Goal: Use online tool/utility: Utilize a website feature to perform a specific function

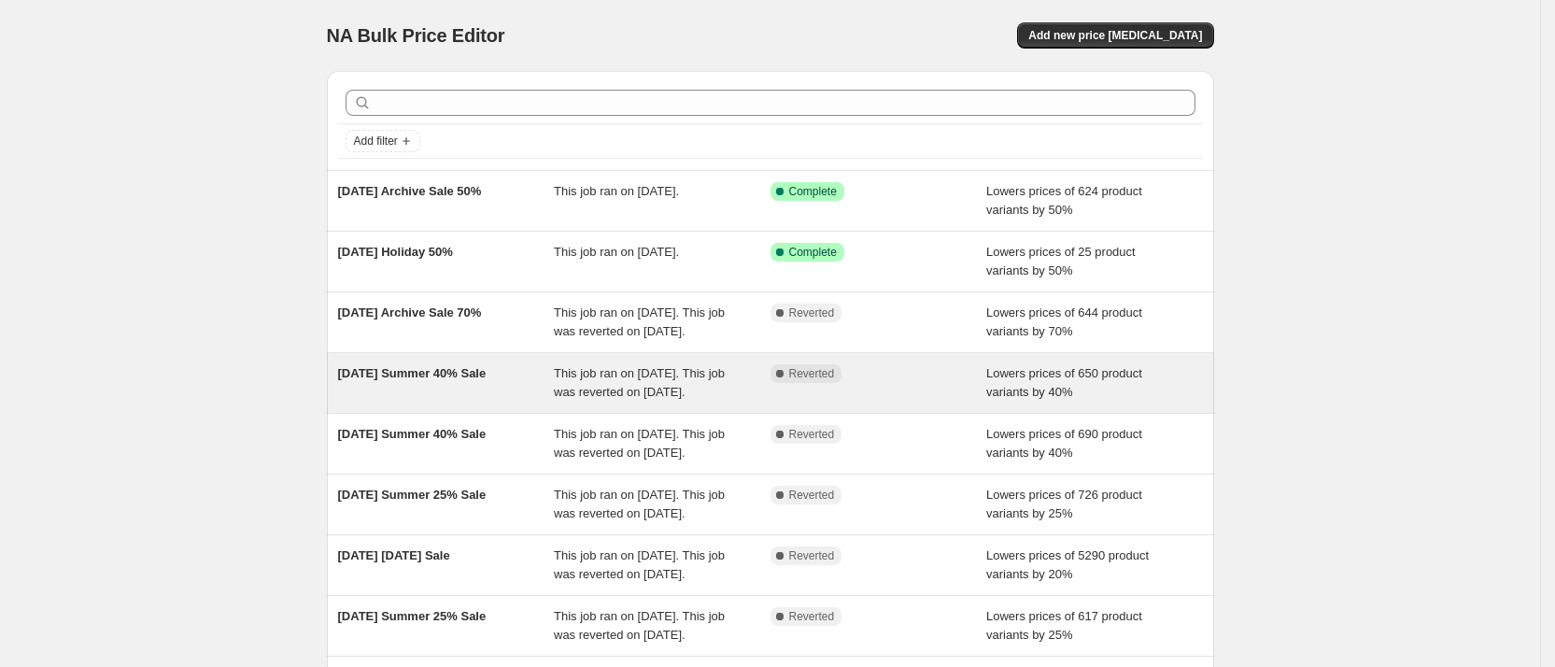
click at [407, 401] on div "[DATE] Summer 40% Sale" at bounding box center [446, 382] width 217 height 37
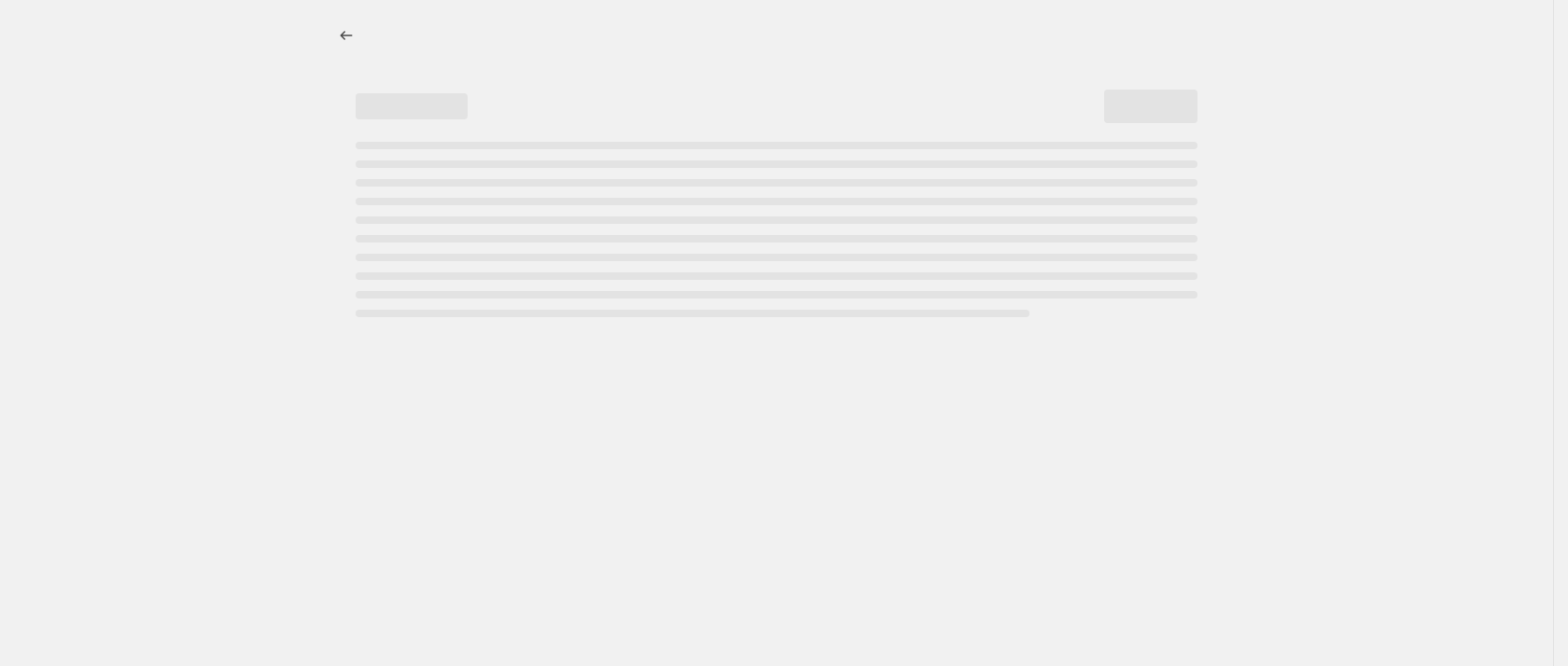
select select "percentage"
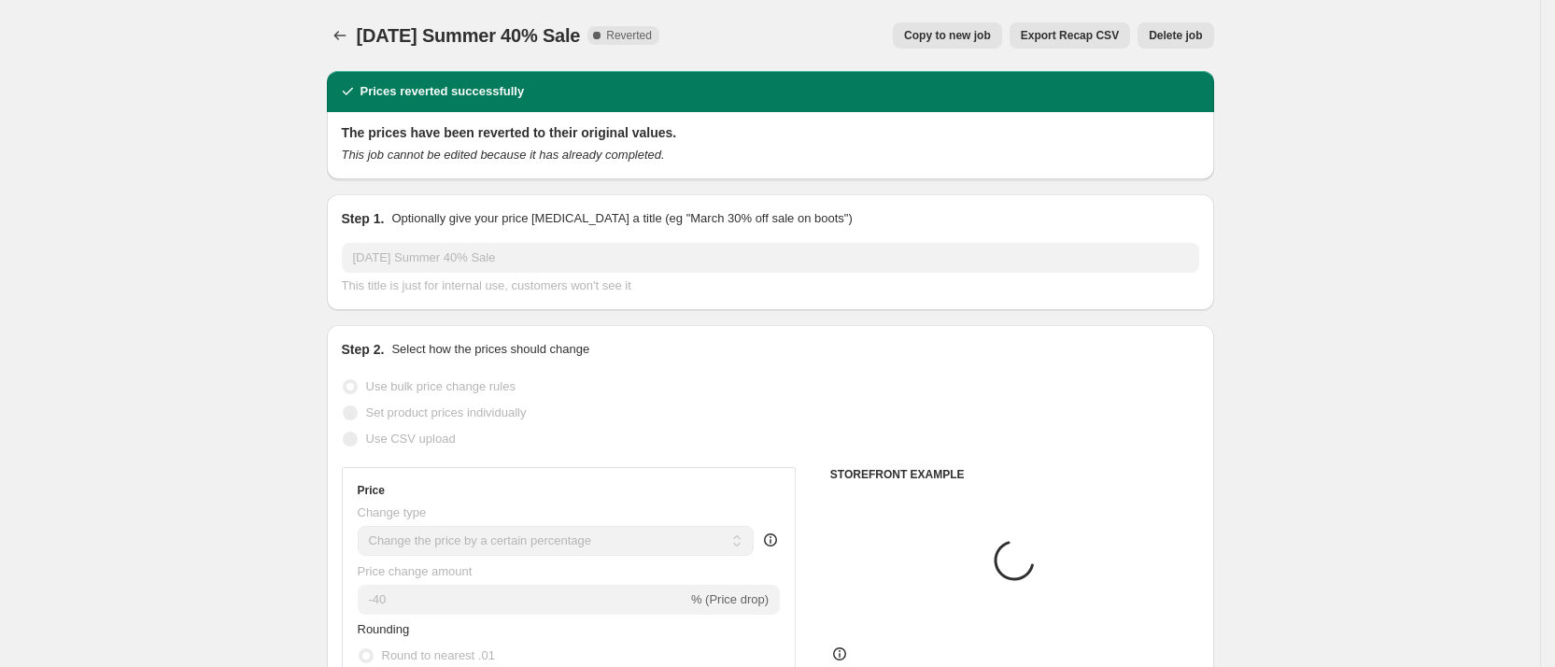
select select "collection"
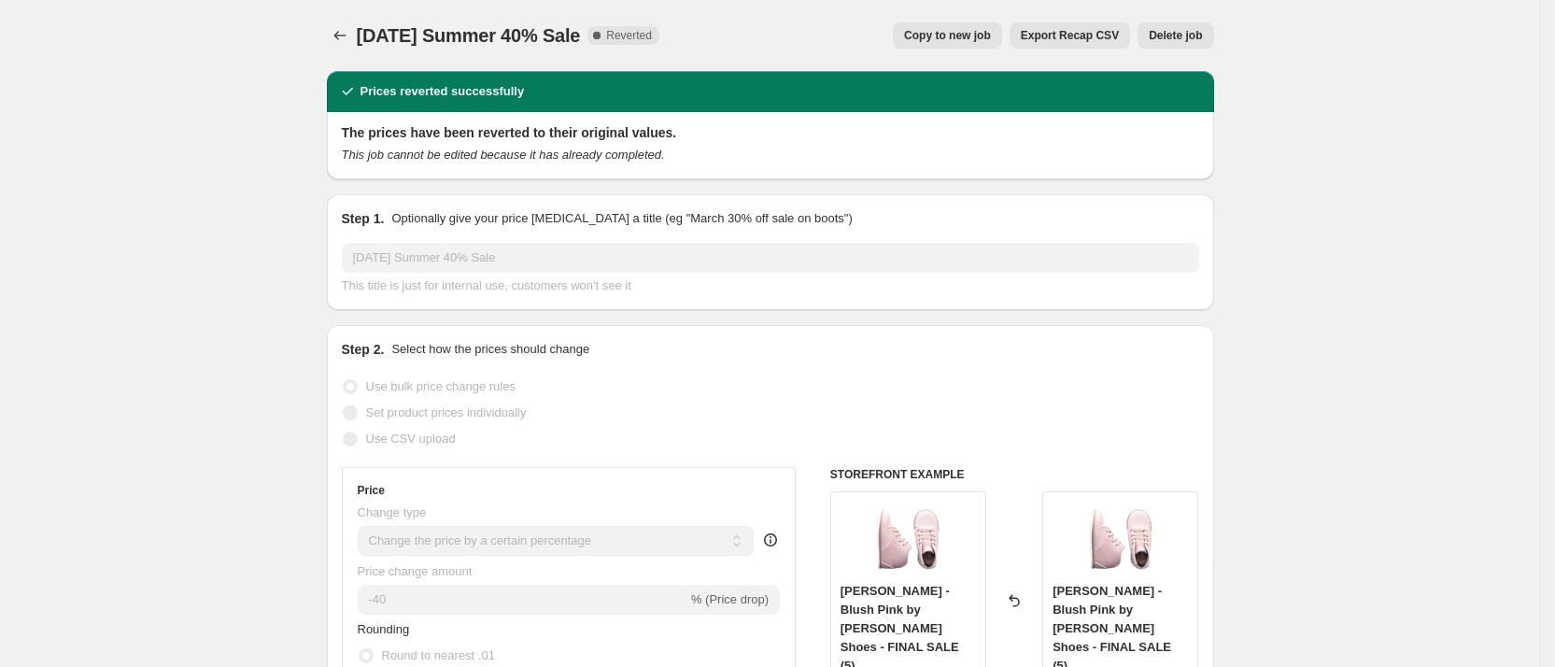
click at [949, 28] on span "Copy to new job" at bounding box center [947, 35] width 87 height 15
select select "percentage"
select select "collection"
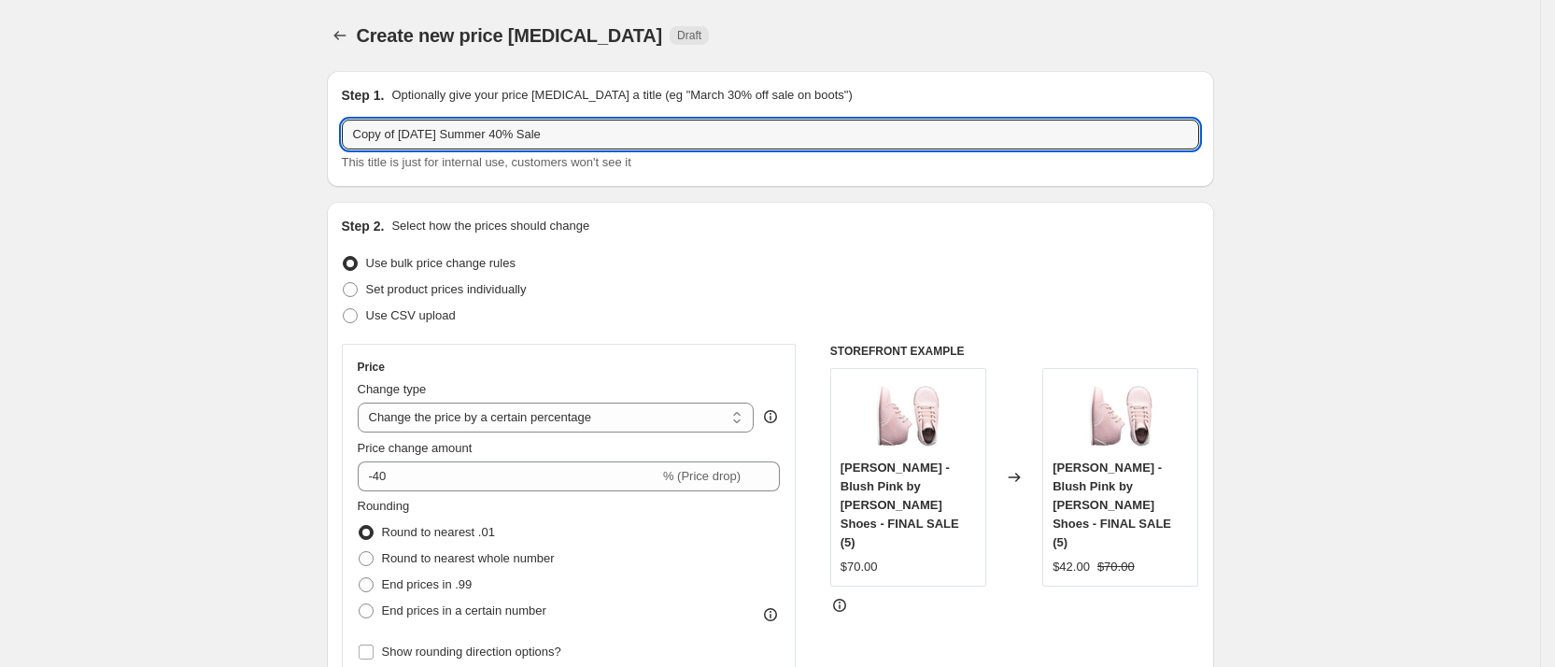
drag, startPoint x: 413, startPoint y: 138, endPoint x: 215, endPoint y: 124, distance: 198.6
type input "[DATE] Summer 40% Sale"
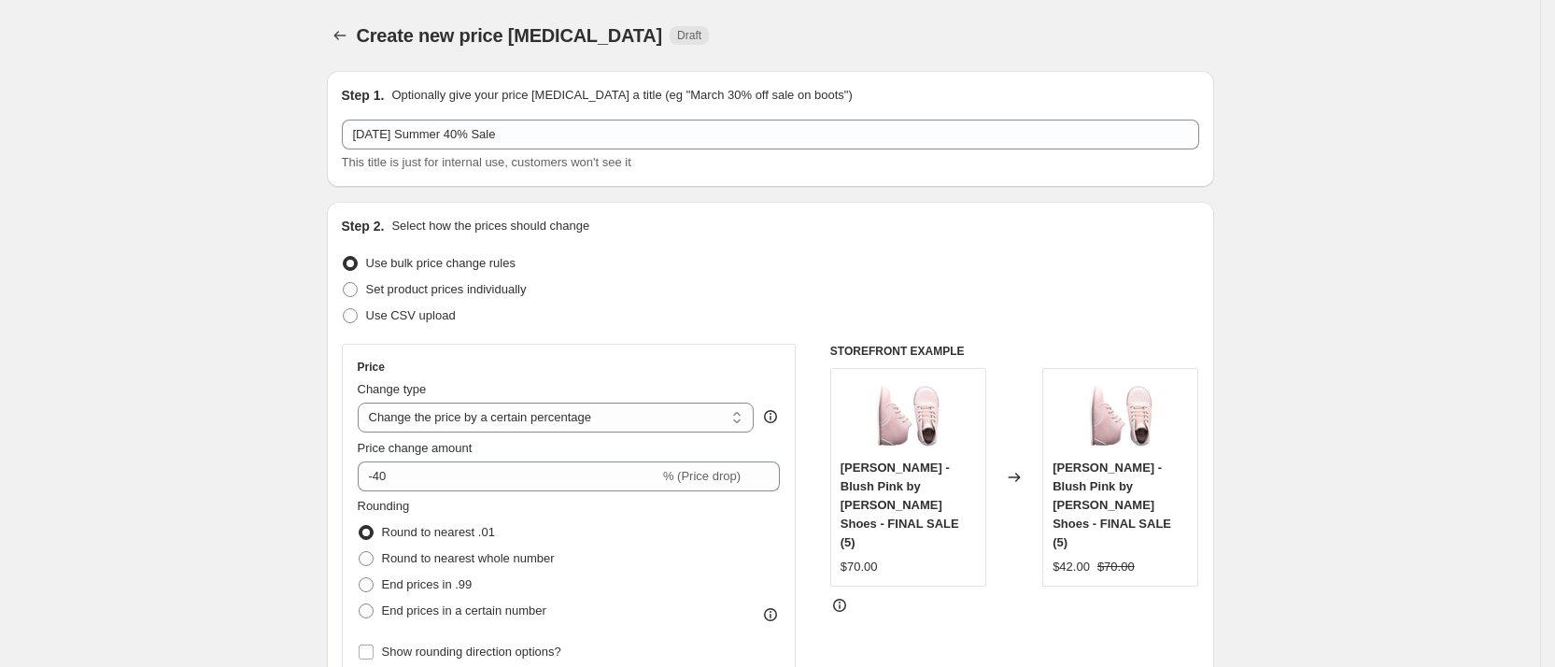
click at [731, 282] on div "Set product prices individually" at bounding box center [771, 290] width 858 height 26
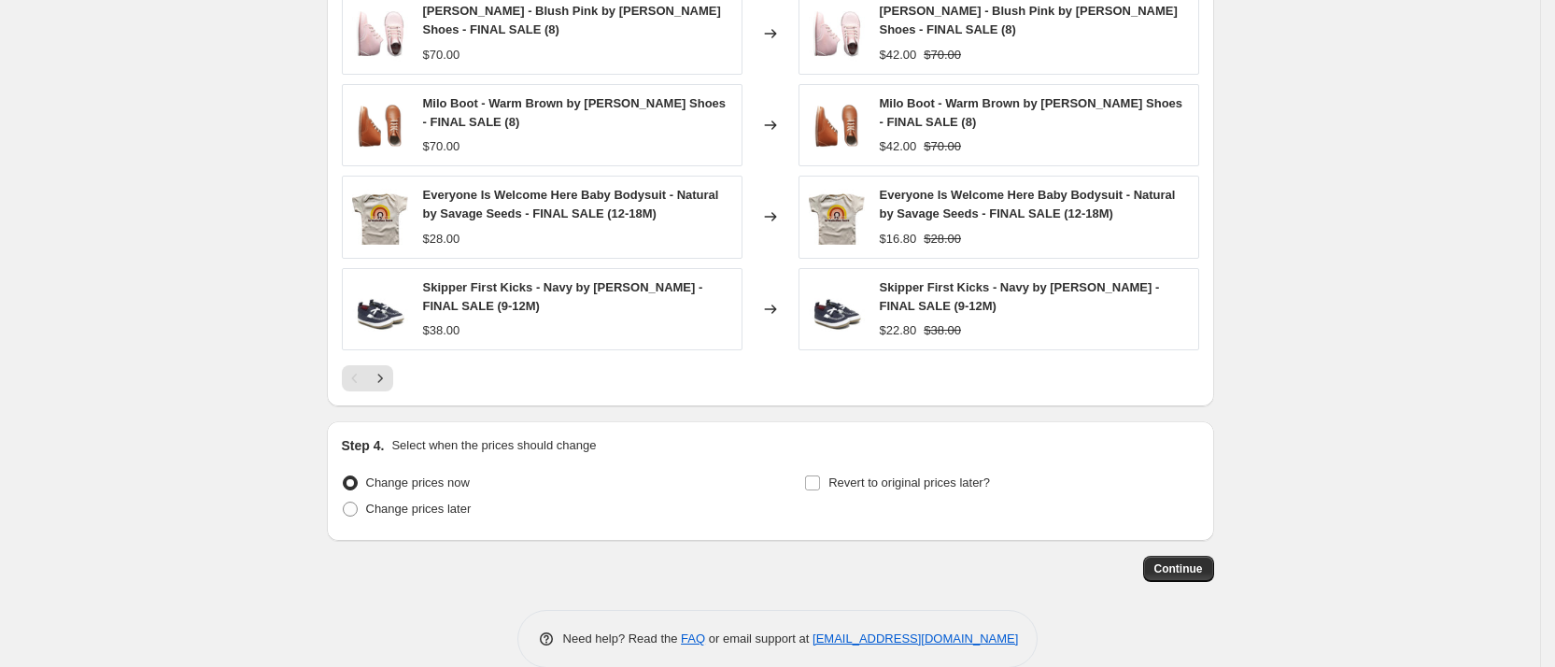
scroll to position [1442, 0]
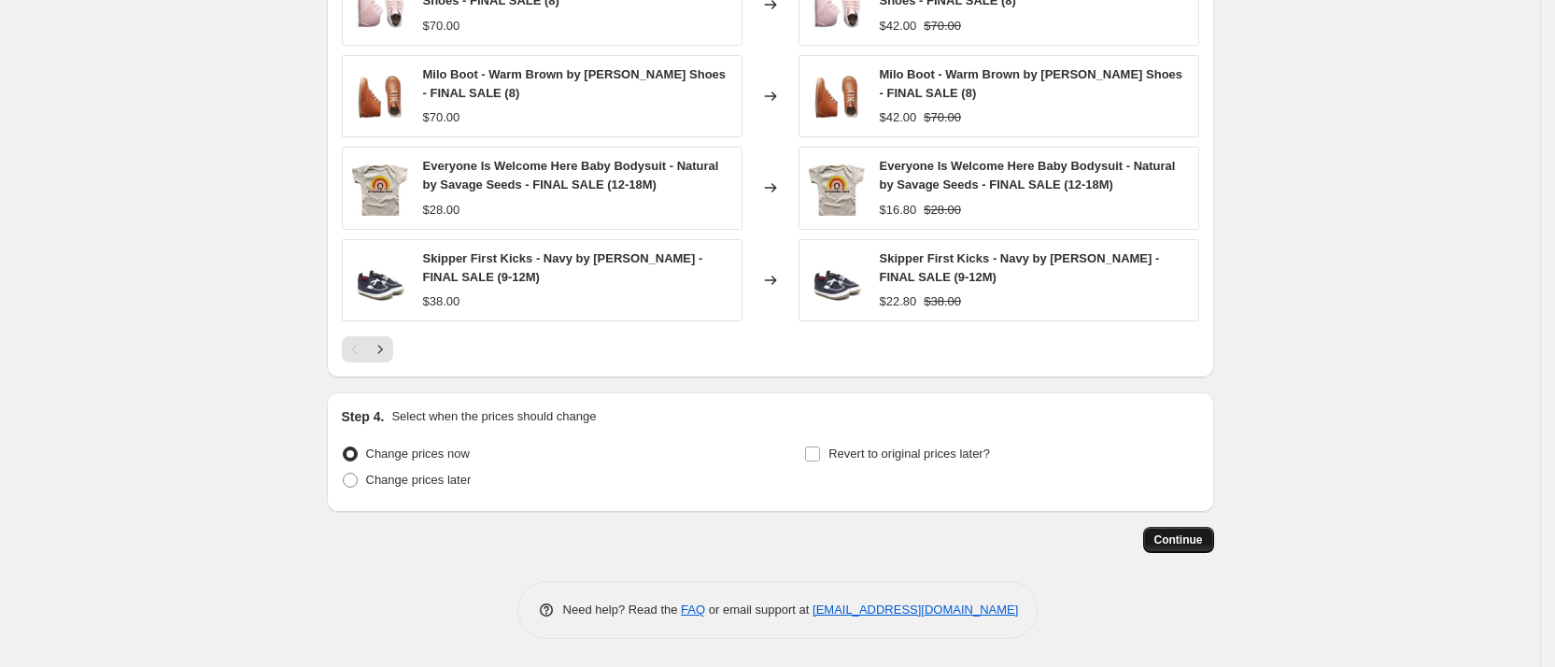
click at [1186, 539] on span "Continue" at bounding box center [1179, 540] width 49 height 15
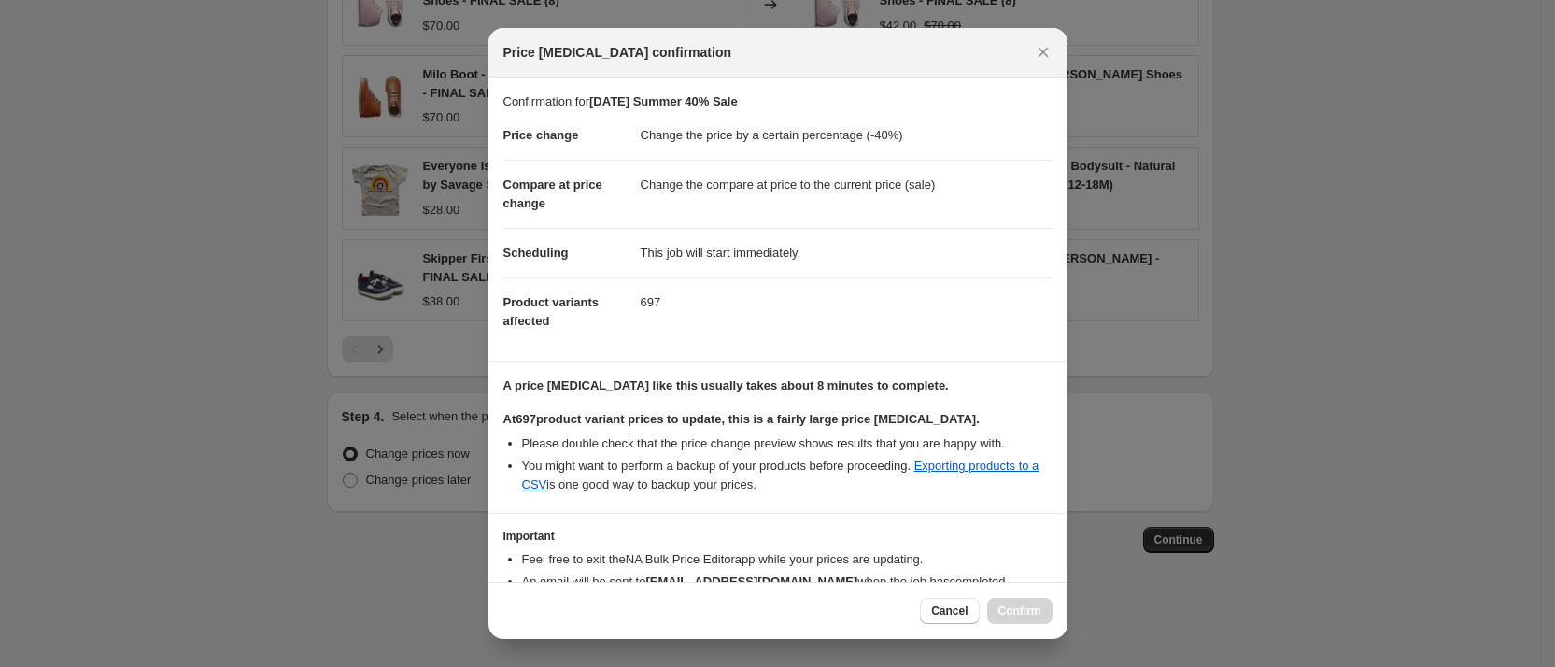
scroll to position [107, 0]
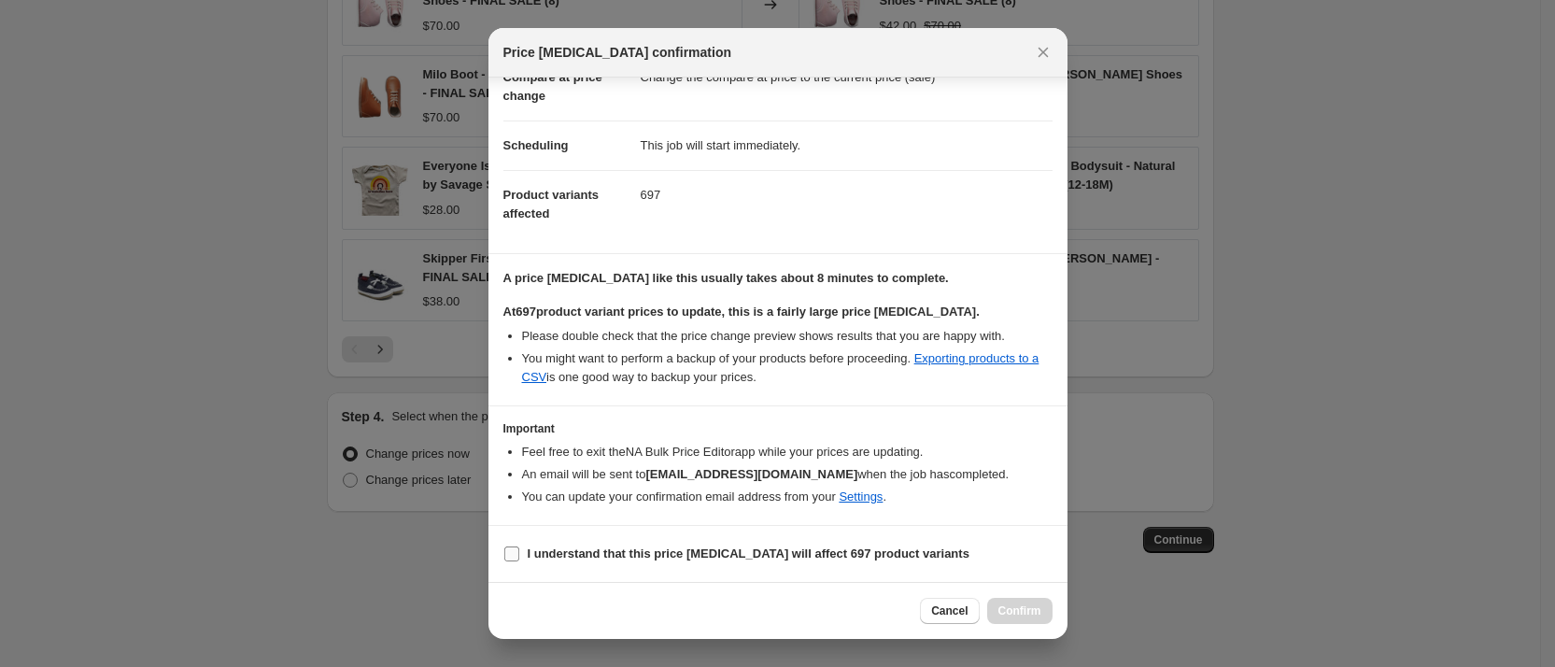
click at [512, 552] on input "I understand that this price [MEDICAL_DATA] will affect 697 product variants" at bounding box center [511, 554] width 15 height 15
checkbox input "true"
click at [1020, 607] on span "Confirm" at bounding box center [1020, 611] width 43 height 15
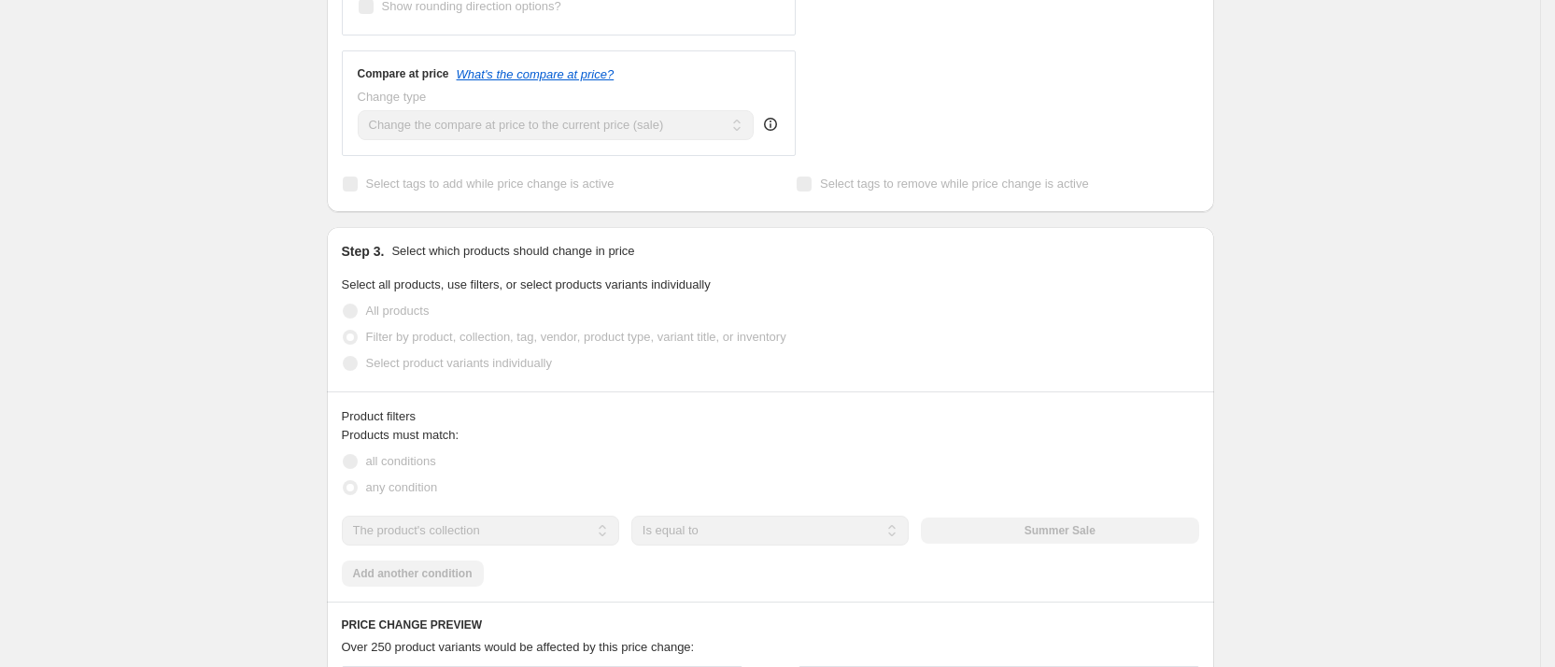
scroll to position [372, 0]
